Goal: Information Seeking & Learning: Learn about a topic

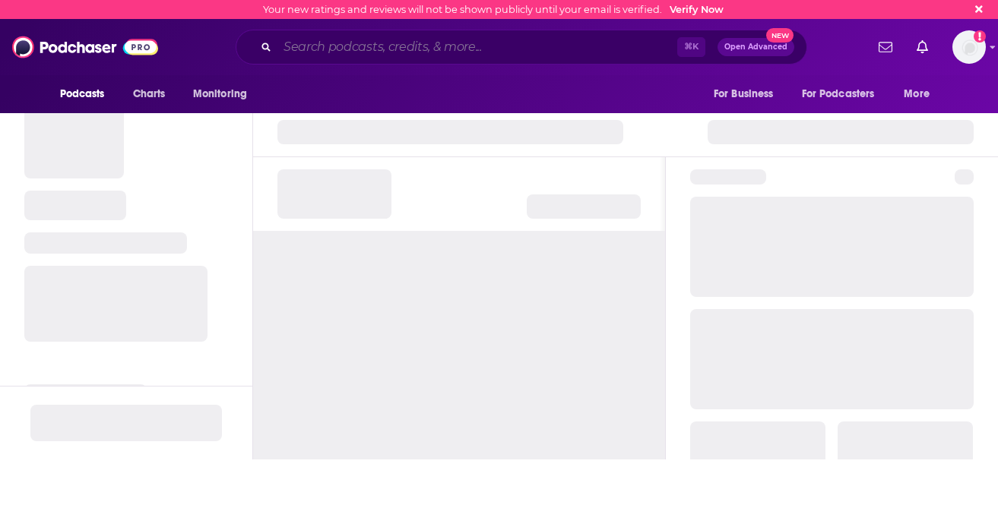
click at [478, 51] on input "Search podcasts, credits, & more..." at bounding box center [477, 47] width 400 height 24
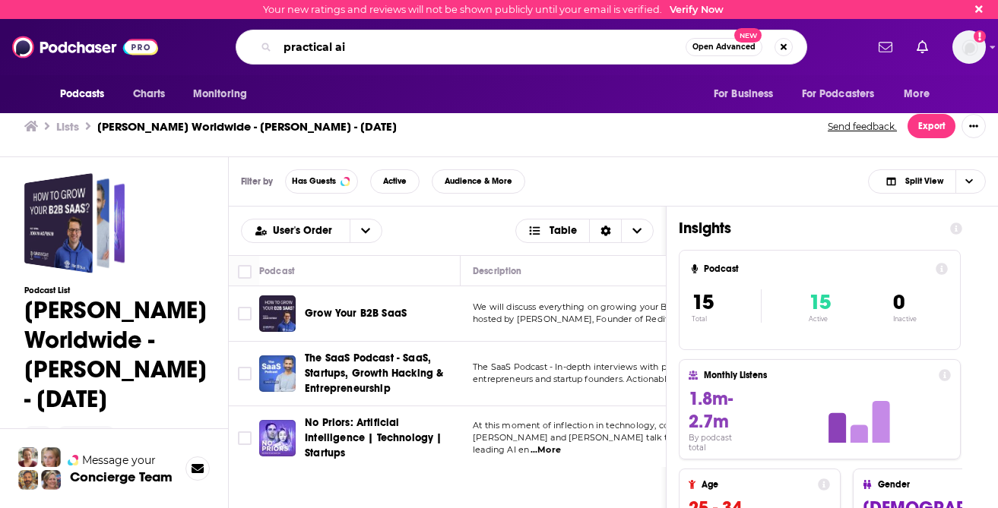
type input "practical ai"
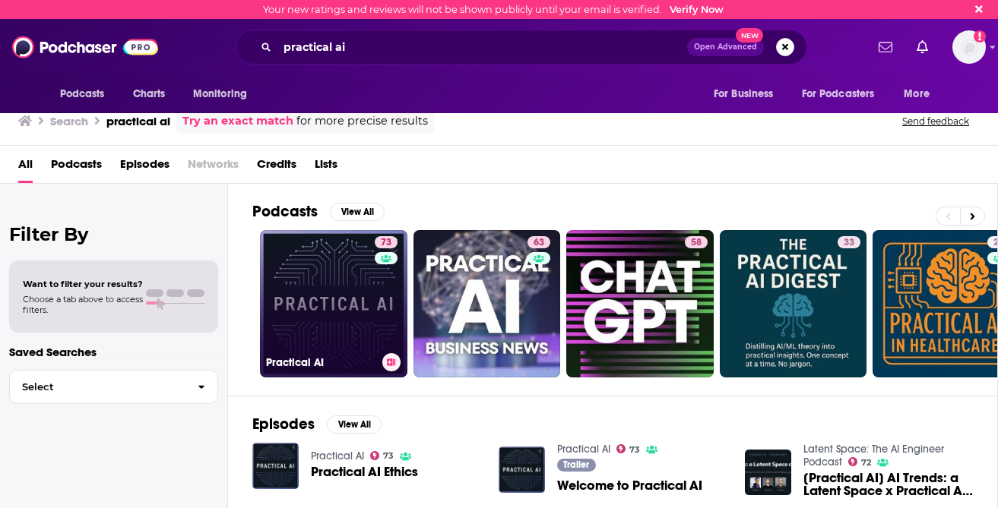
click at [343, 346] on link "73 Practical AI" at bounding box center [333, 303] width 147 height 147
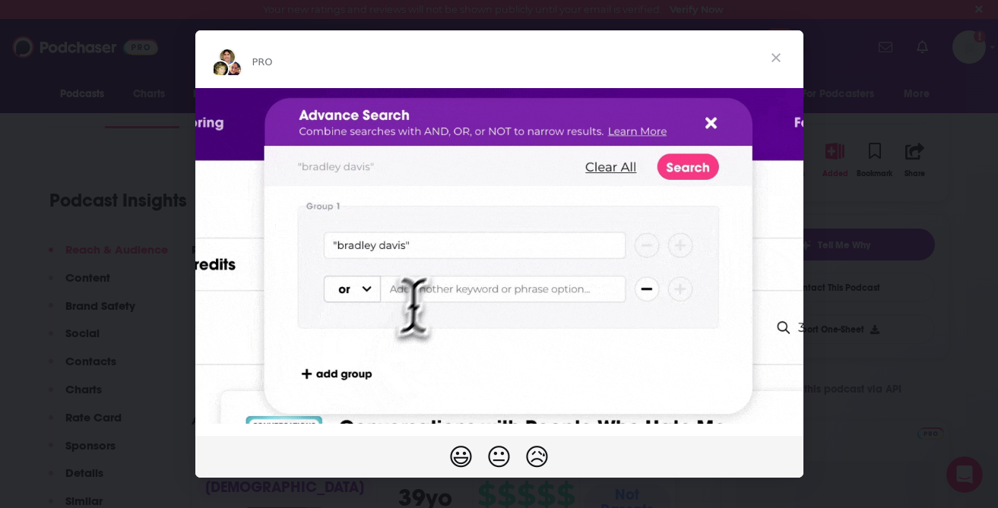
click at [774, 57] on span "Close" at bounding box center [775, 57] width 55 height 55
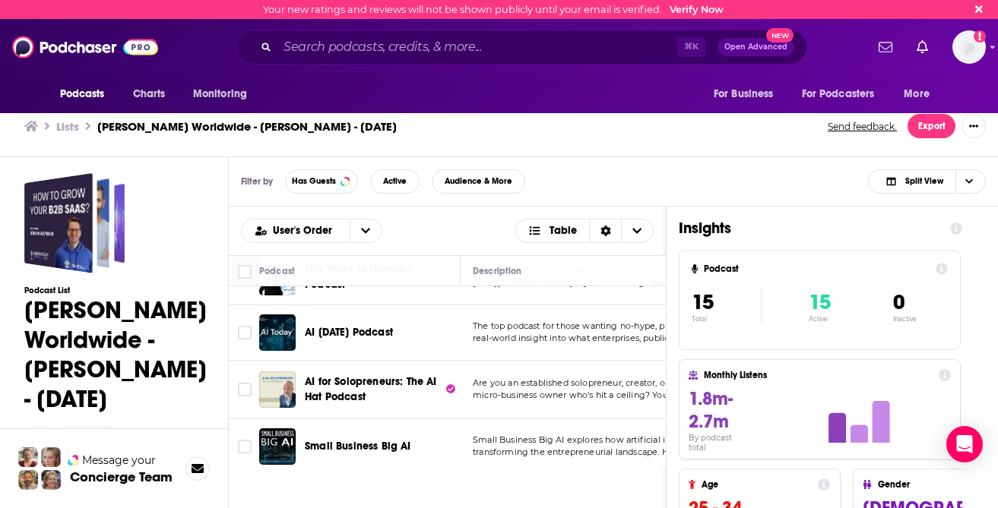
scroll to position [621, 0]
click at [335, 337] on span "AI [DATE] Podcast" at bounding box center [349, 333] width 88 height 13
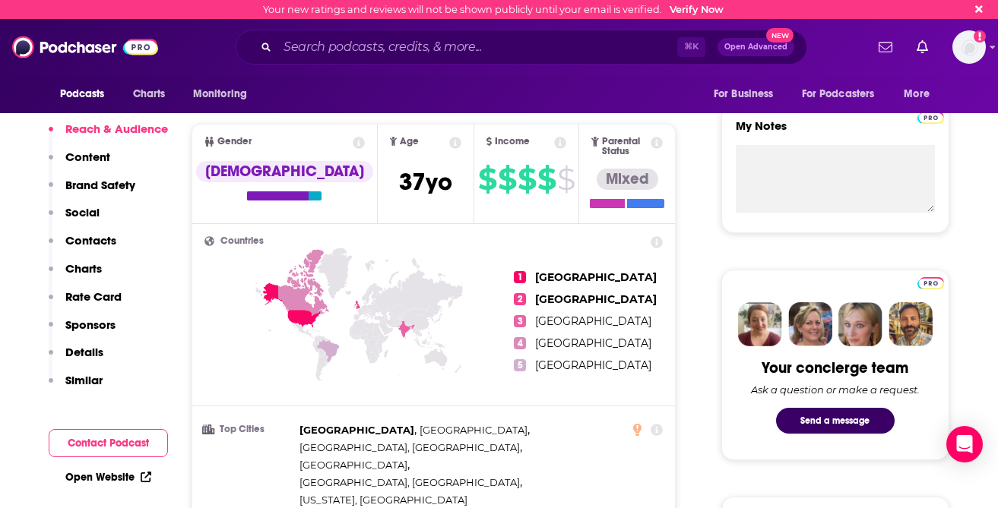
scroll to position [536, 0]
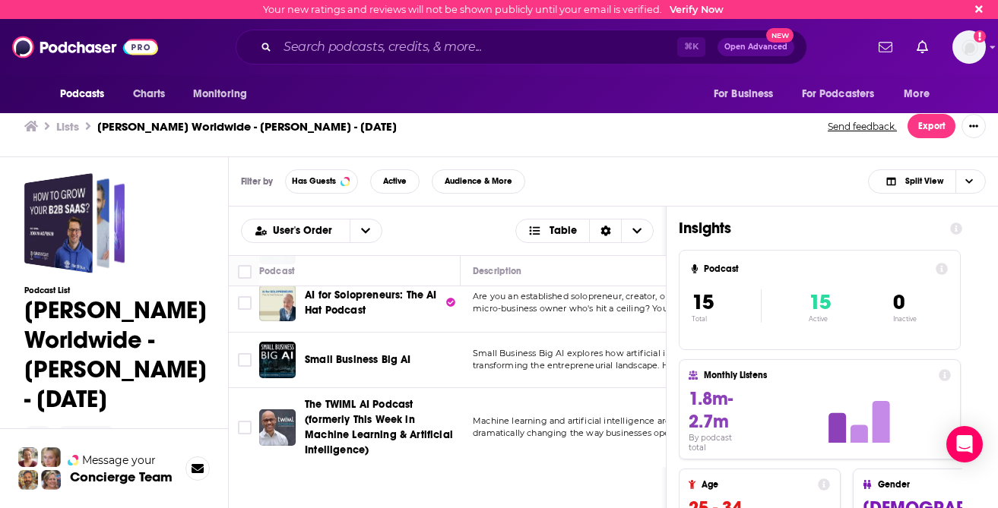
scroll to position [707, 0]
click at [334, 391] on td "The TWIML AI Podcast (formerly This Week in Machine Learning & Artificial Intel…" at bounding box center [359, 428] width 201 height 79
click at [320, 423] on span "The TWIML AI Podcast (formerly This Week in Machine Learning & Artificial Intel…" at bounding box center [379, 428] width 148 height 59
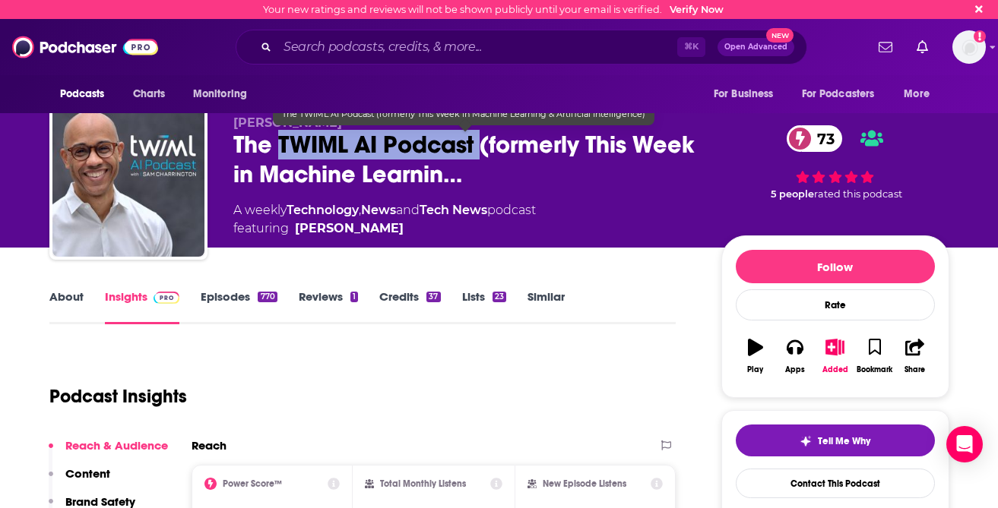
drag, startPoint x: 479, startPoint y: 143, endPoint x: 278, endPoint y: 143, distance: 200.6
click at [278, 143] on span "The TWIML AI Podcast (formerly This Week in Machine Learnin…" at bounding box center [465, 159] width 464 height 59
copy h2 "TWIML AI Podcast"
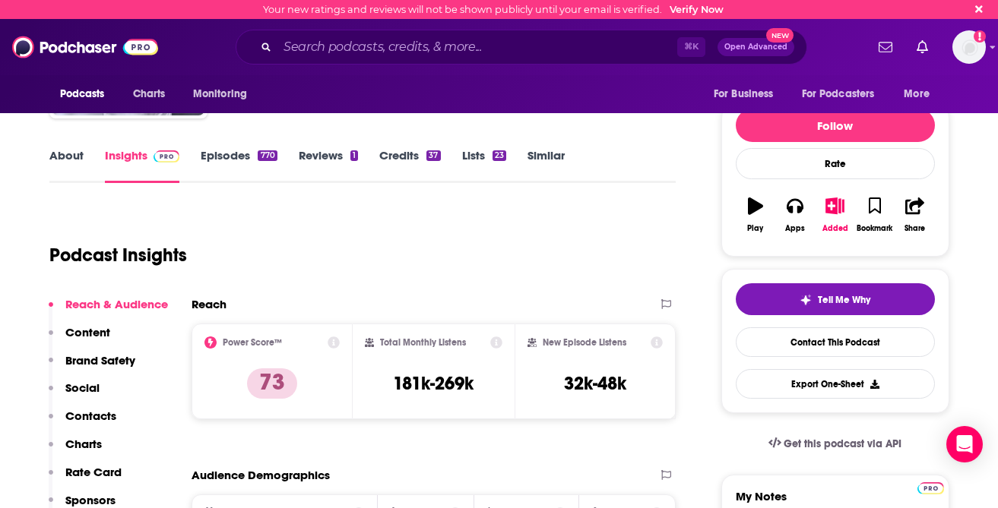
scroll to position [144, 0]
